Goal: Transaction & Acquisition: Purchase product/service

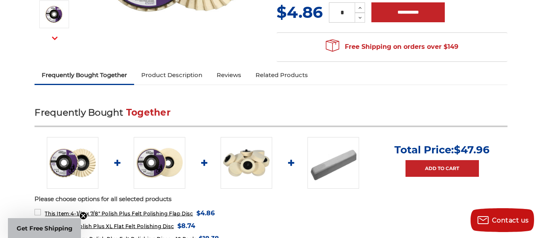
scroll to position [222, 0]
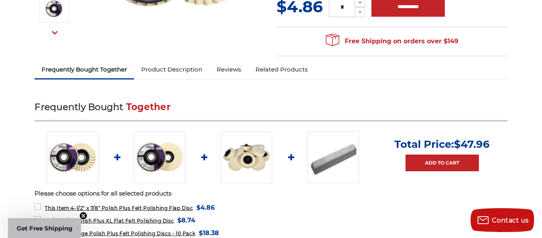
click at [251, 159] on img at bounding box center [247, 157] width 52 height 52
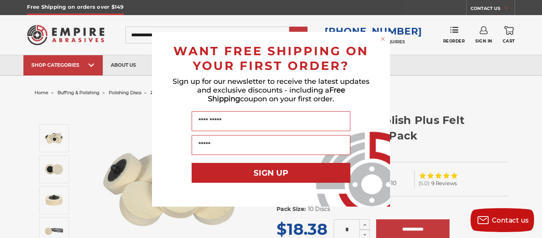
click at [384, 38] on circle "Close dialog" at bounding box center [384, 39] width 8 height 8
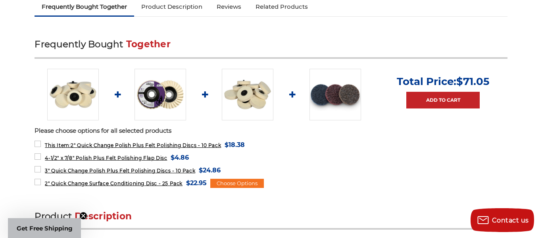
scroll to position [334, 0]
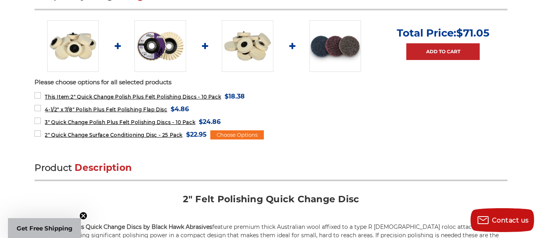
click at [352, 53] on img at bounding box center [336, 46] width 52 height 52
